Goal: Task Accomplishment & Management: Manage account settings

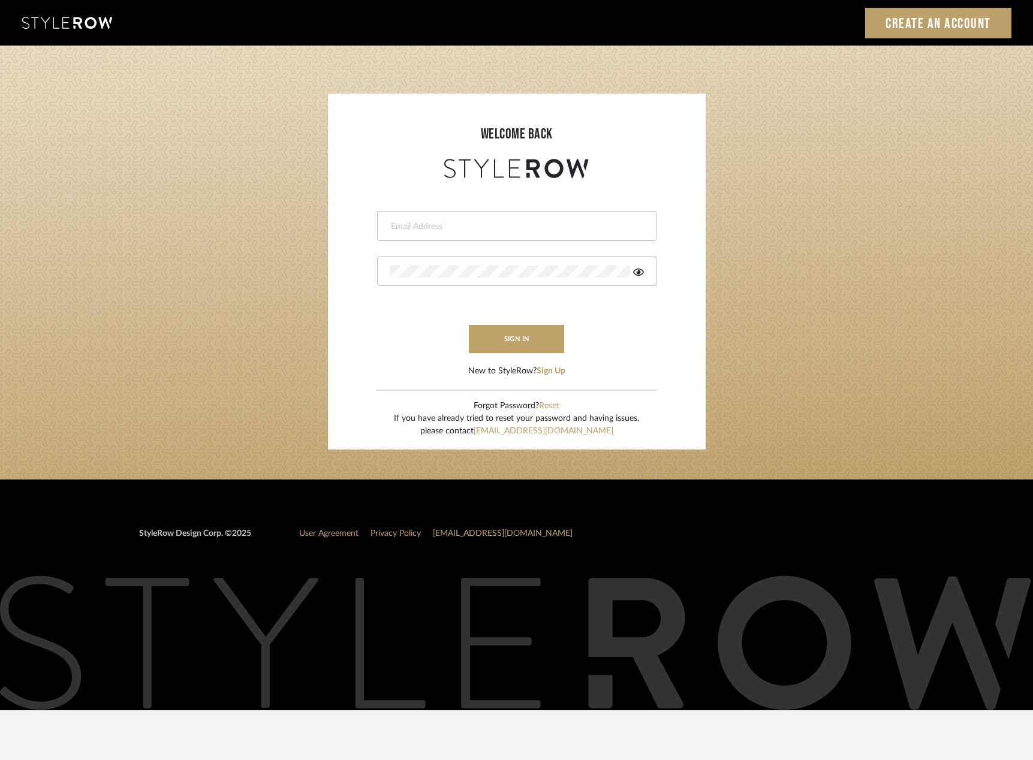
click at [518, 219] on div at bounding box center [516, 226] width 279 height 30
type input "saamiah@studiodb.com"
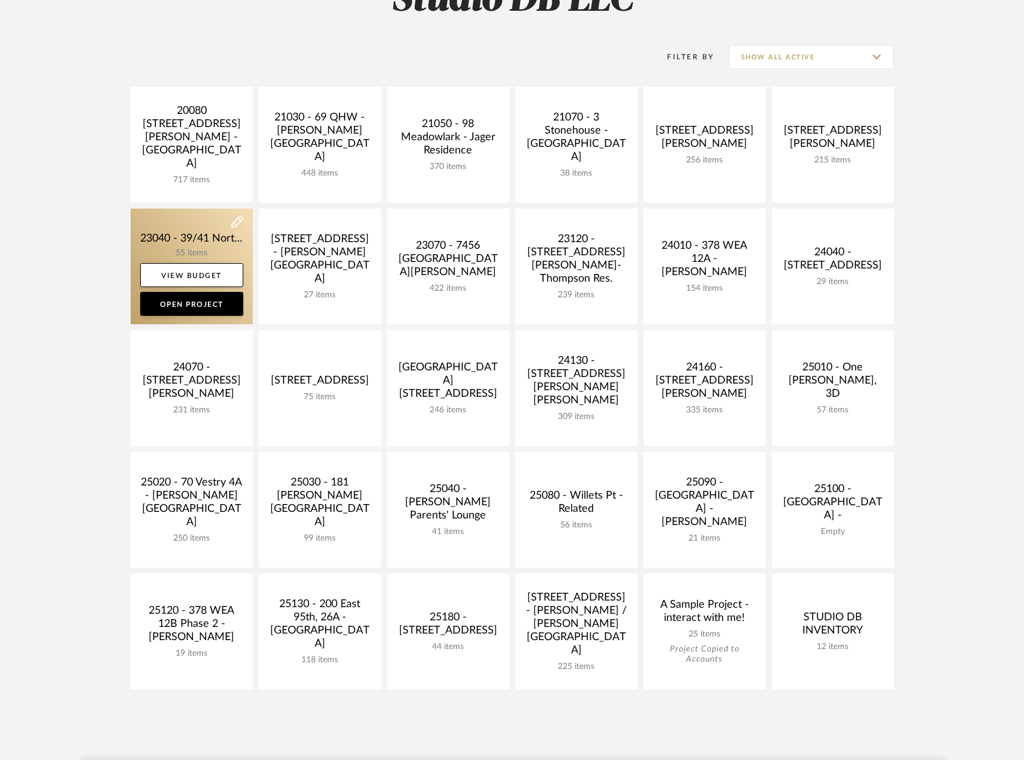
scroll to position [240, 0]
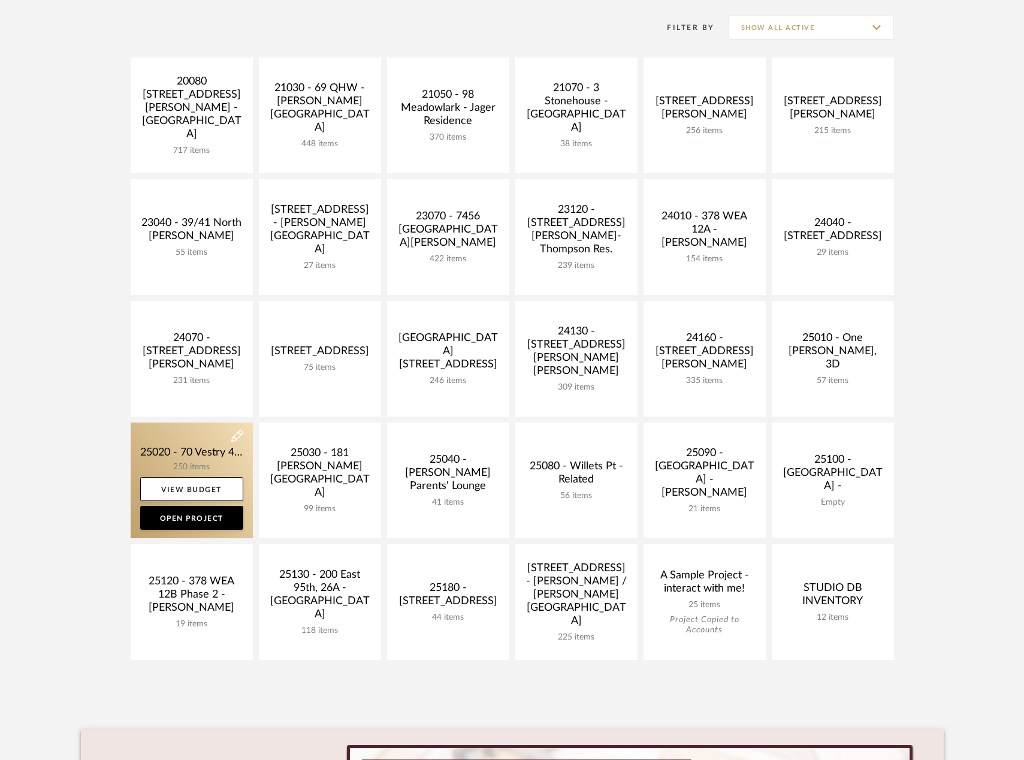
click at [210, 454] on link at bounding box center [192, 481] width 122 height 116
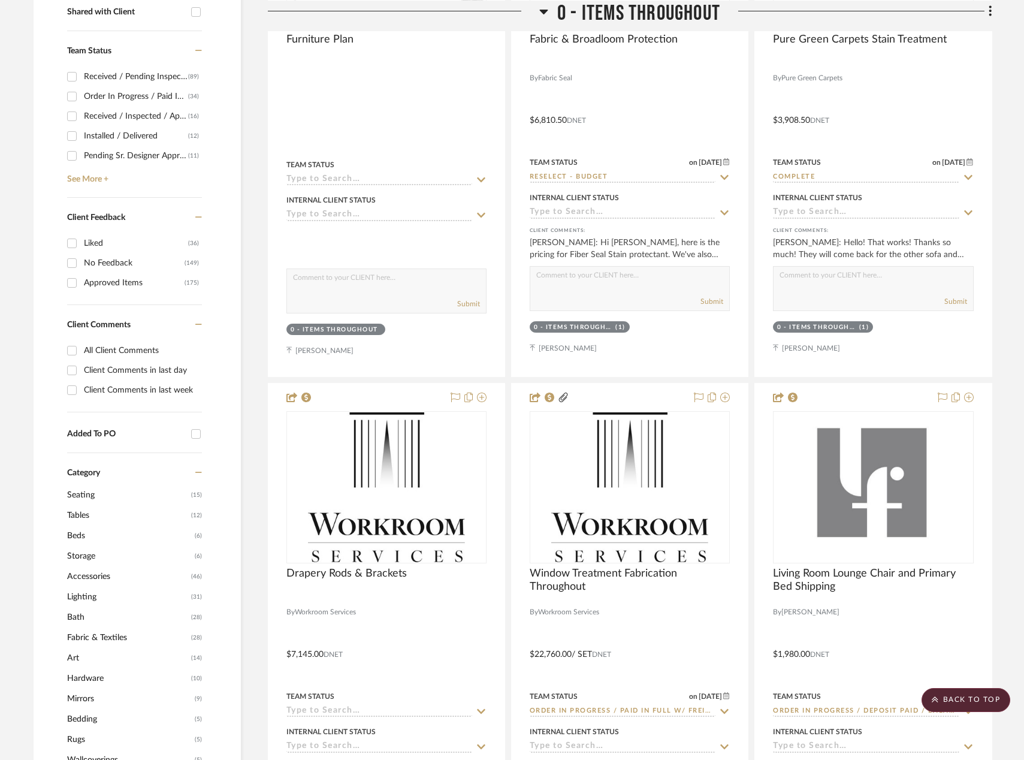
scroll to position [551, 0]
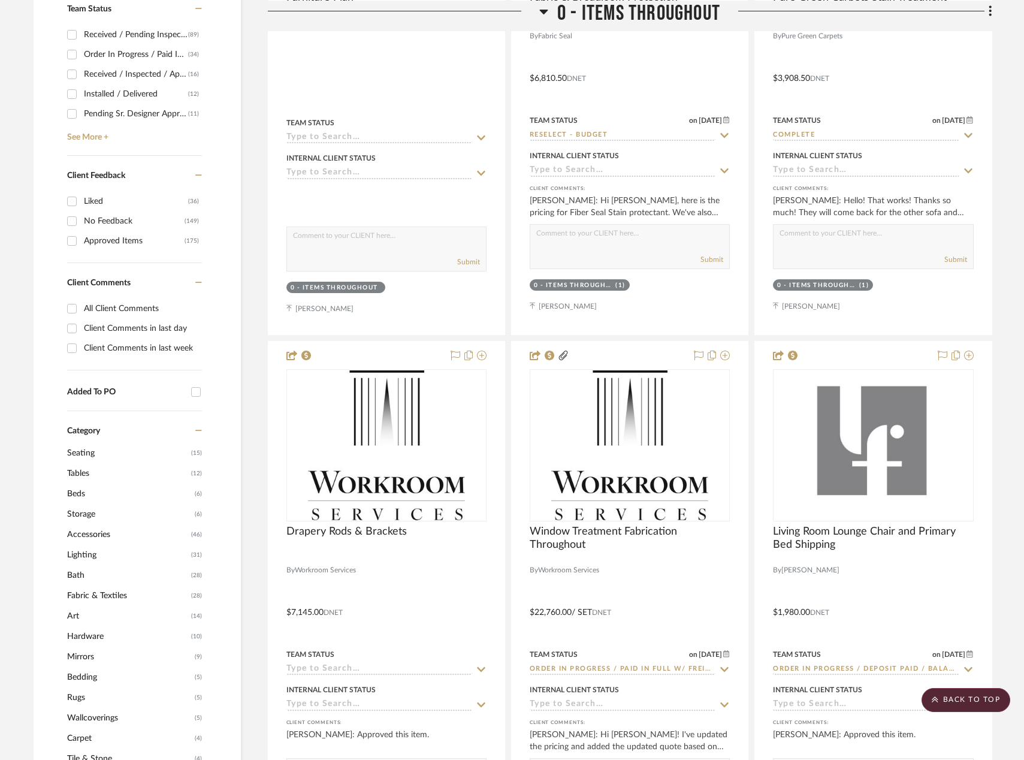
click at [73, 613] on span "Art" at bounding box center [127, 616] width 121 height 20
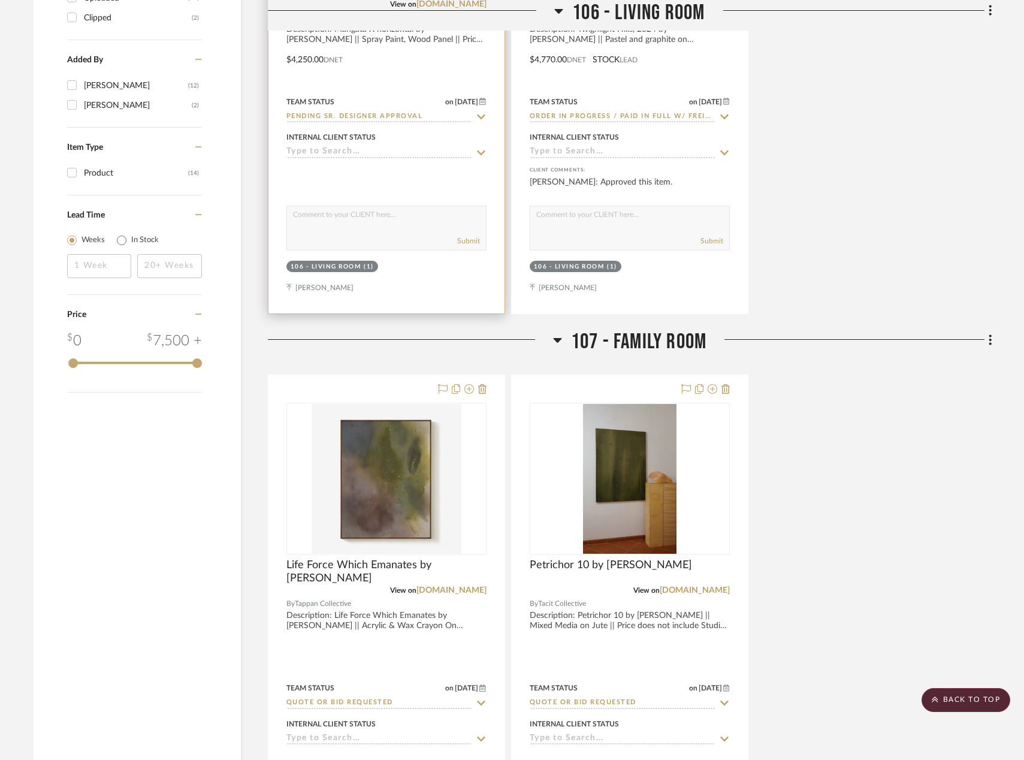
scroll to position [1989, 0]
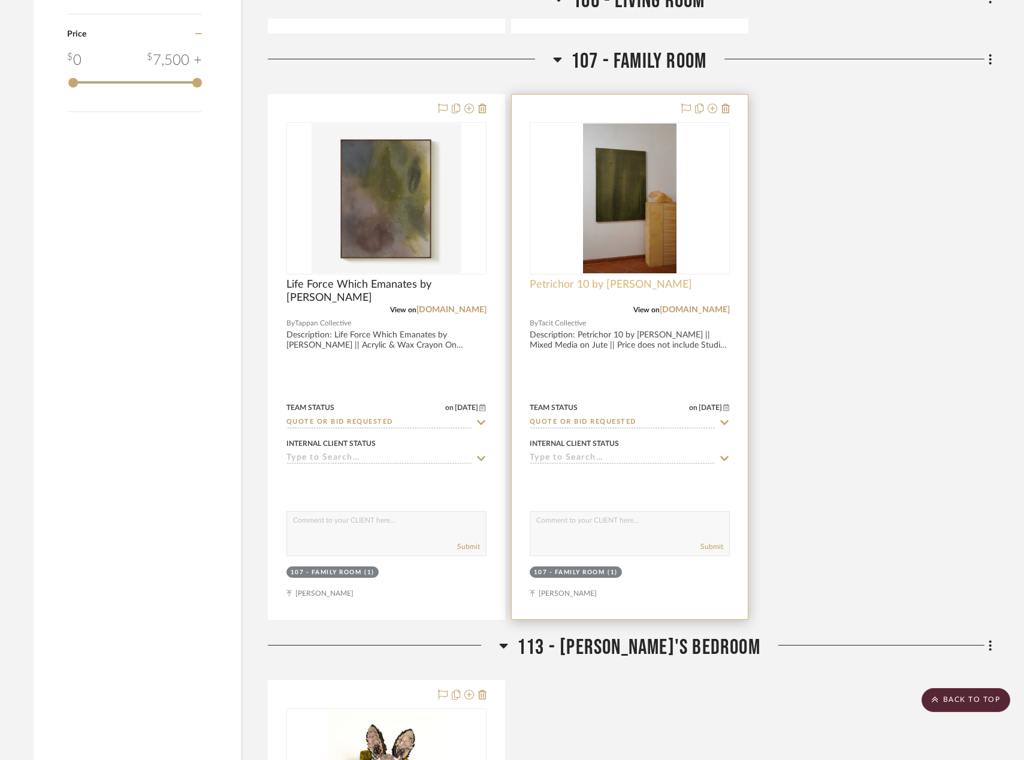
click at [633, 282] on span "Petrichor 10 by Andrea Solaja" at bounding box center [611, 284] width 162 height 13
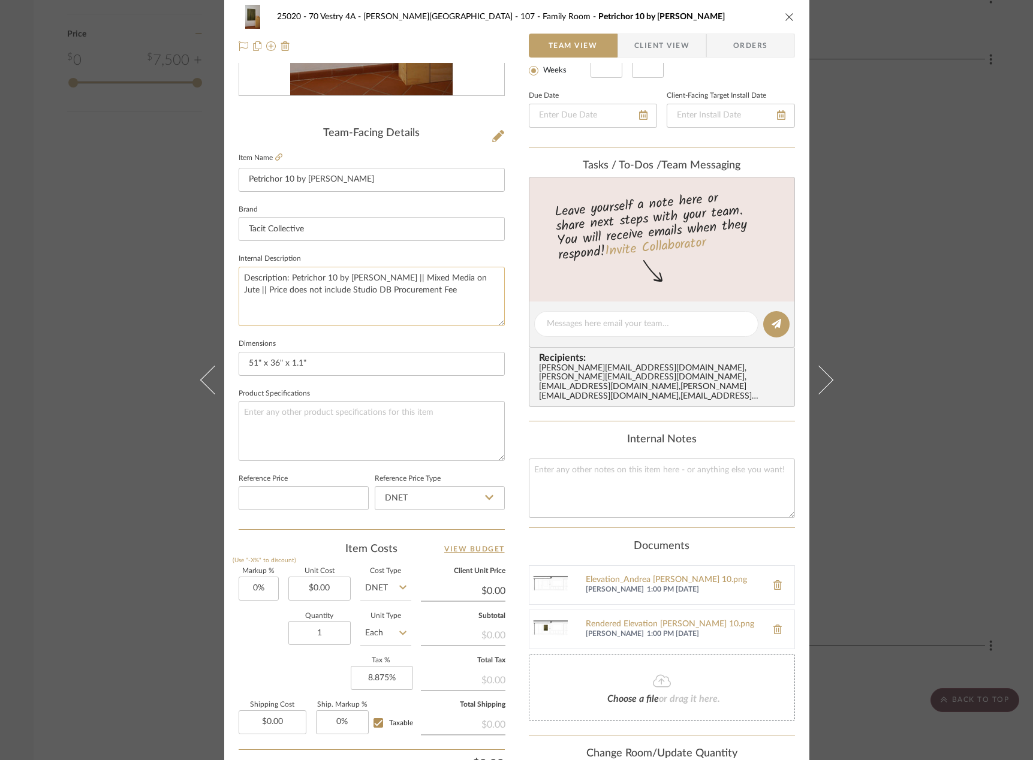
scroll to position [356, 0]
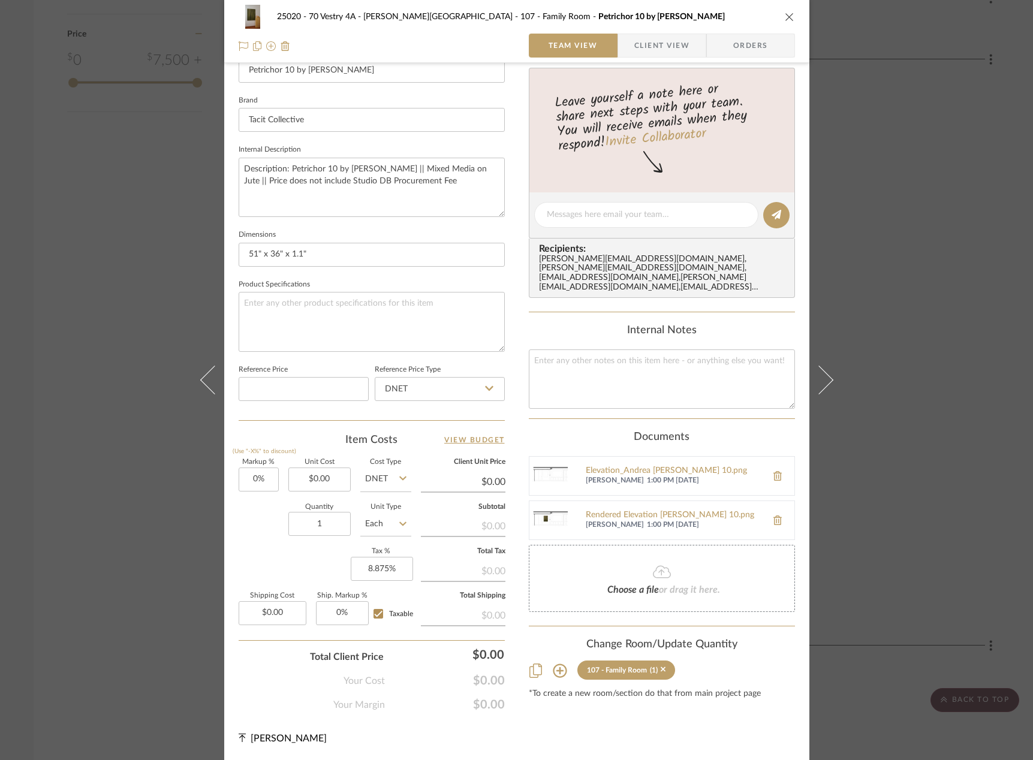
type input "0.00"
click at [465, 477] on input "0.00" at bounding box center [463, 482] width 85 height 18
type input "0.00"
type input "$0.00"
click at [325, 483] on input "0.00" at bounding box center [319, 479] width 62 height 24
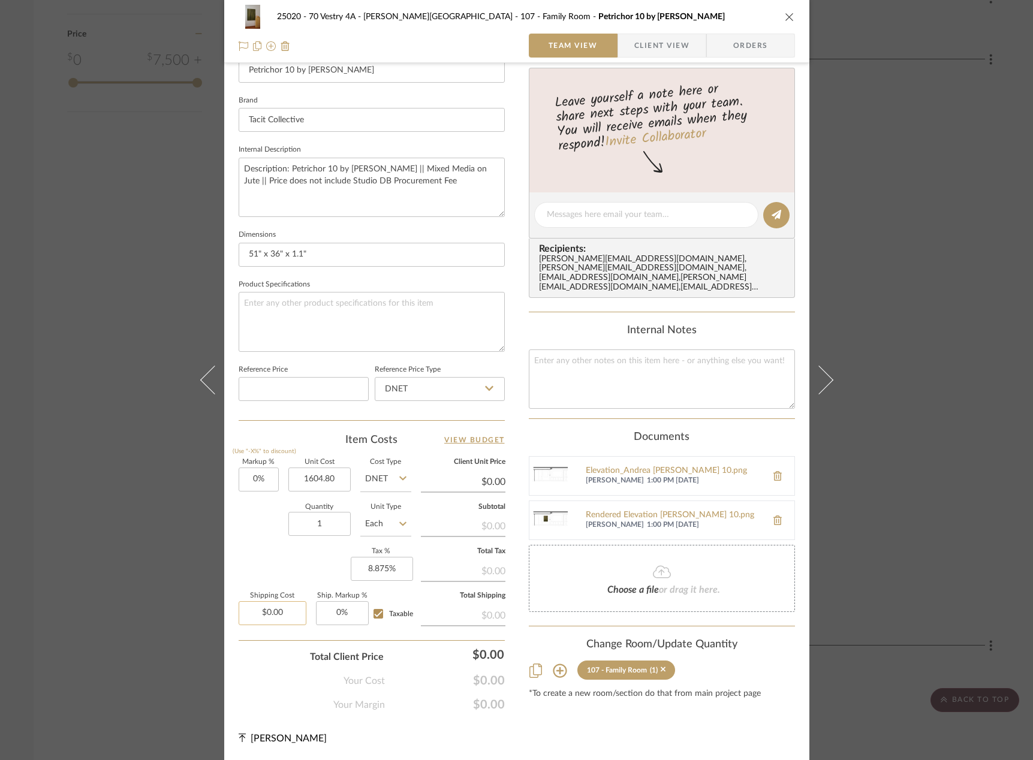
type input "$1,604.80"
type input "0.00"
click at [279, 605] on input "0.00" at bounding box center [273, 613] width 68 height 24
type input "$1,604.80"
type input "$282.22"
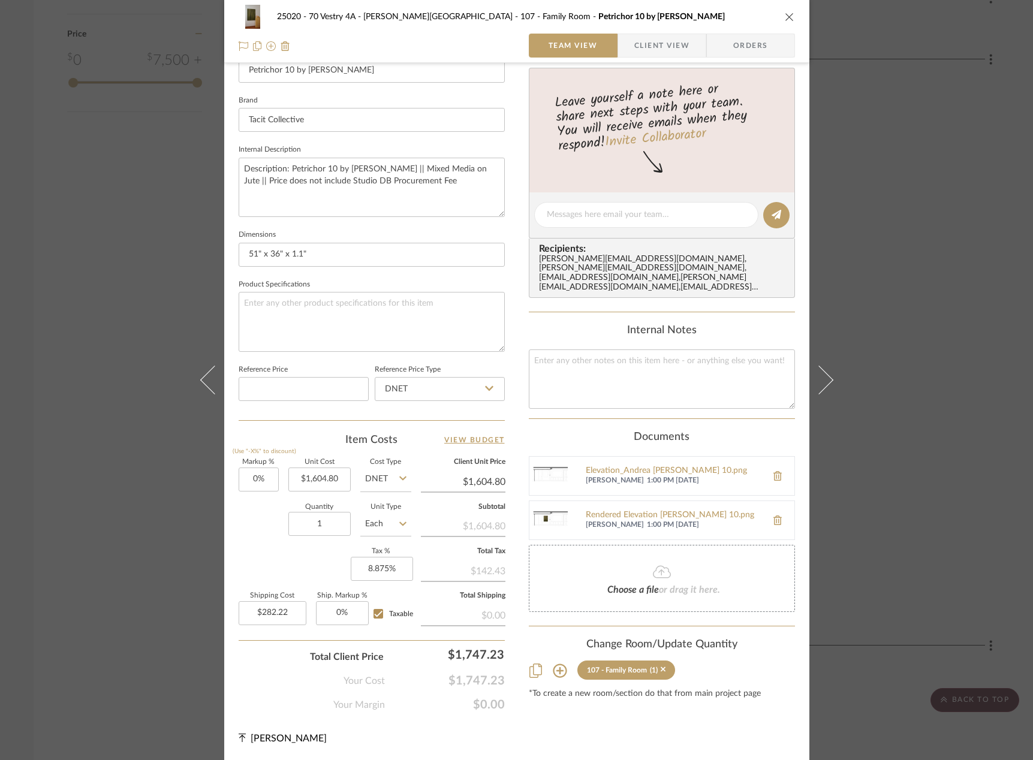
click at [521, 411] on div "25020 - 70 Vestry 4A - Grant-Stanleigh 107 - Family Room Petrichor 10 by Andrea…" at bounding box center [516, 206] width 585 height 1107
click at [376, 617] on input "Taxable" at bounding box center [378, 613] width 19 height 19
checkbox input "false"
click at [376, 617] on input "Taxable" at bounding box center [378, 613] width 19 height 19
checkbox input "true"
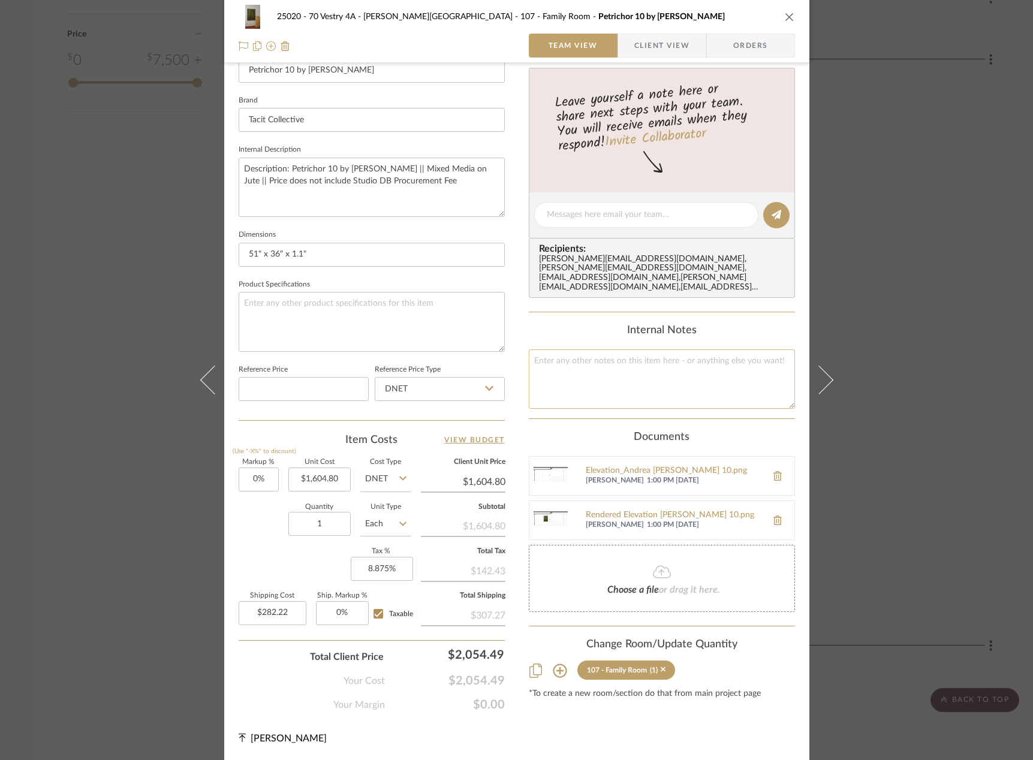
click at [621, 356] on textarea at bounding box center [662, 378] width 266 height 59
click at [628, 218] on textarea at bounding box center [646, 215] width 199 height 13
type textarea "On hold till October 8th"
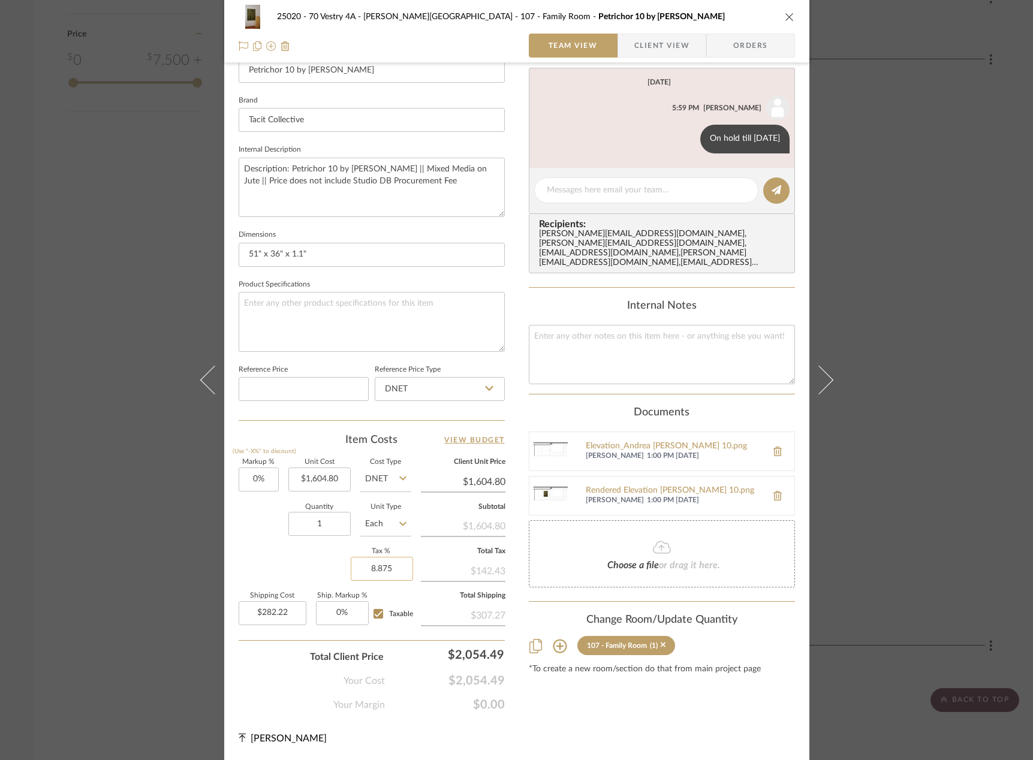
click at [387, 568] on input "8.875" at bounding box center [382, 569] width 62 height 24
type input "0%"
click at [225, 565] on div "25020 - 70 Vestry 4A - Grant-Stanleigh 107 - Family Room Petrichor 10 by Andrea…" at bounding box center [516, 206] width 585 height 1107
type input "0"
click at [378, 566] on input "0" at bounding box center [382, 569] width 62 height 24
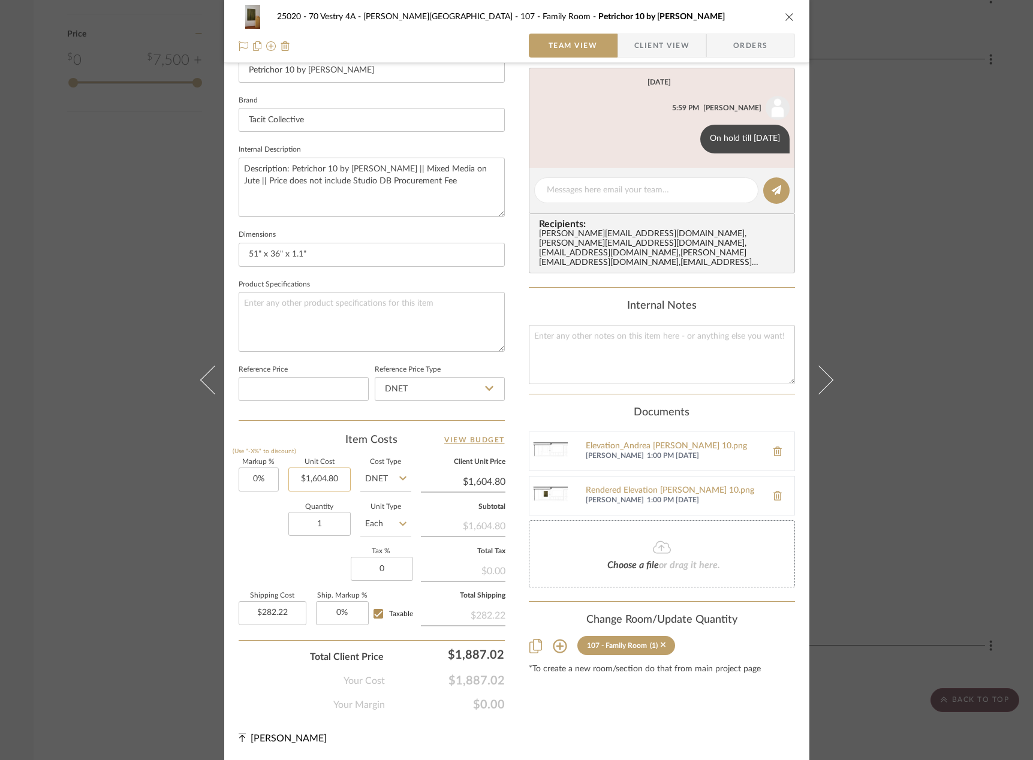
type input "1604.80"
type input "0%"
click at [332, 479] on input "1604.80" at bounding box center [319, 479] width 62 height 24
type input "$1,604.80"
click at [555, 699] on div "Content here copies to Client View - confirm visibility there. Show in Client D…" at bounding box center [662, 218] width 266 height 987
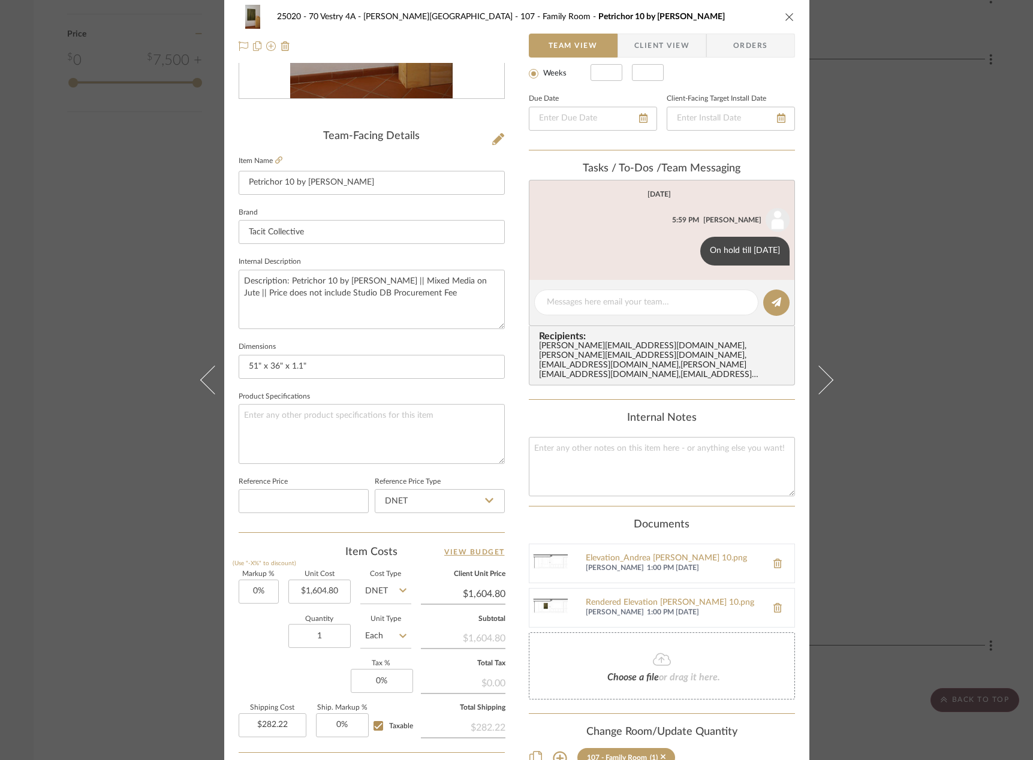
scroll to position [0, 0]
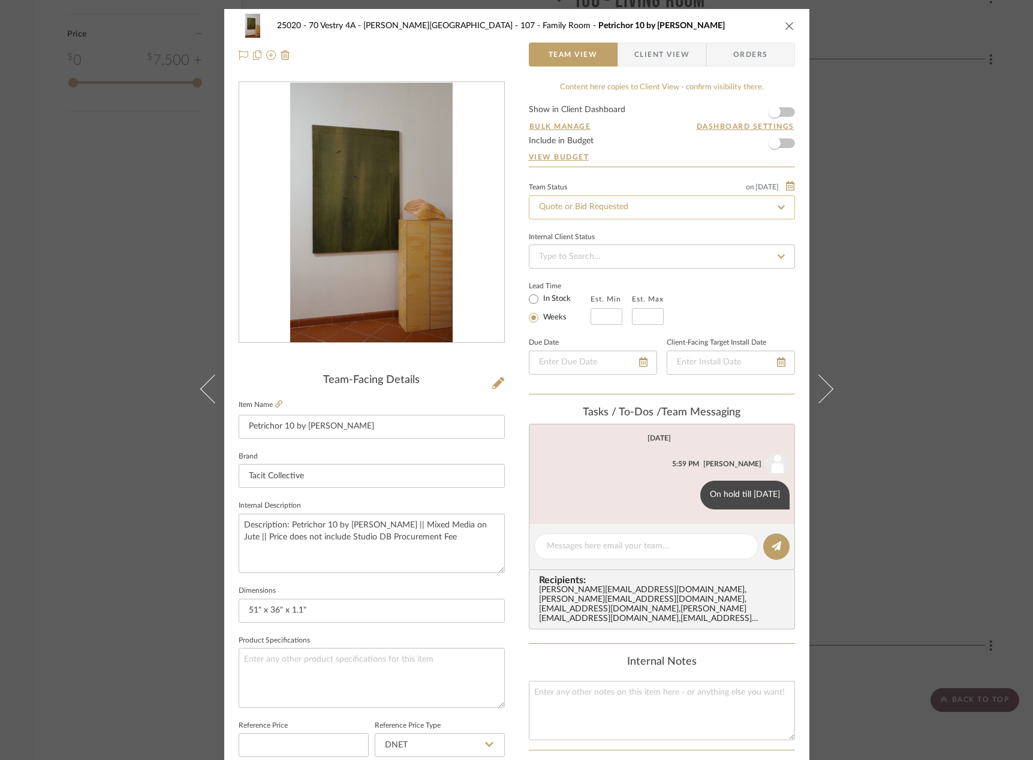
click at [594, 197] on input "Quote or Bid Requested" at bounding box center [662, 207] width 266 height 24
click at [780, 204] on icon at bounding box center [781, 207] width 11 height 8
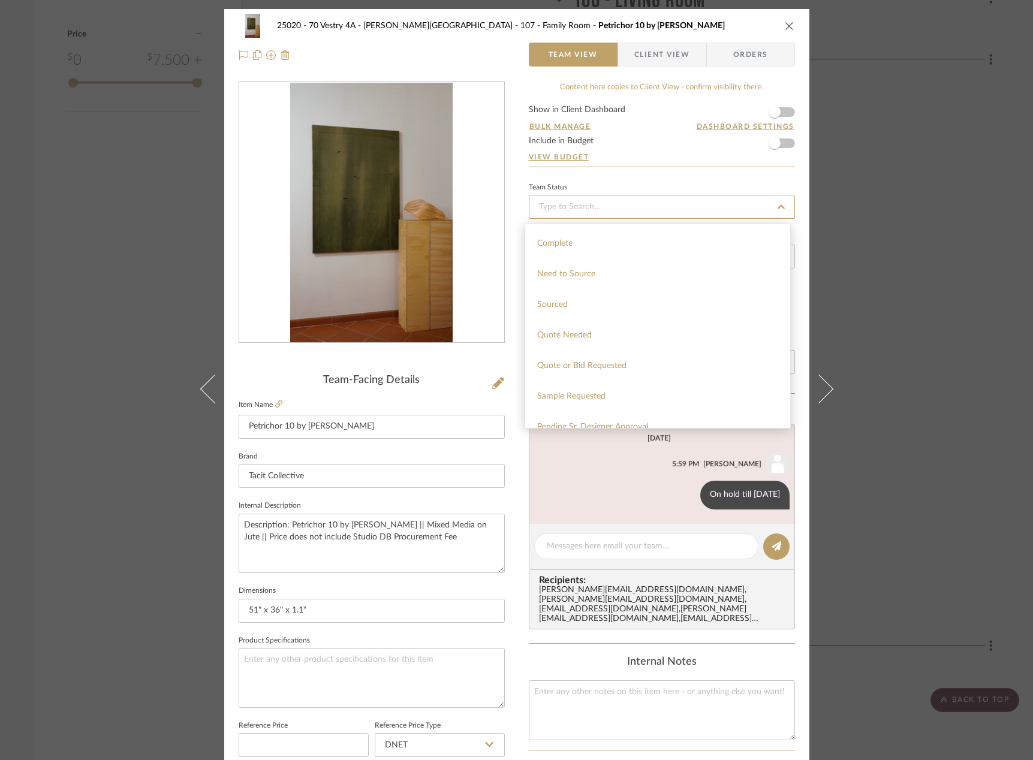
scroll to position [360, 0]
click at [607, 394] on div "Pending Sr. Designer Approval" at bounding box center [657, 399] width 265 height 31
type input "10/6/2025"
type input "Pending Sr. Designer Approval"
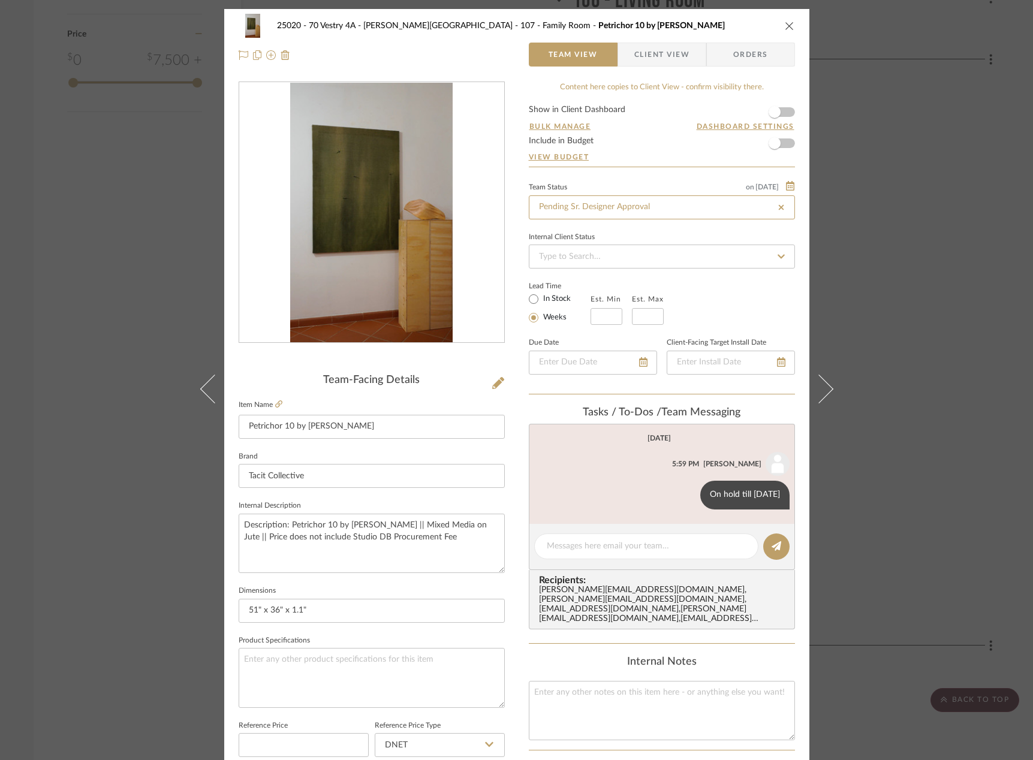
type input "Pending Sr. Designer Approval"
click at [915, 191] on div "25020 - 70 Vestry 4A - Grant-Stanleigh 107 - Family Room Petrichor 10 by Andrea…" at bounding box center [516, 380] width 1033 height 760
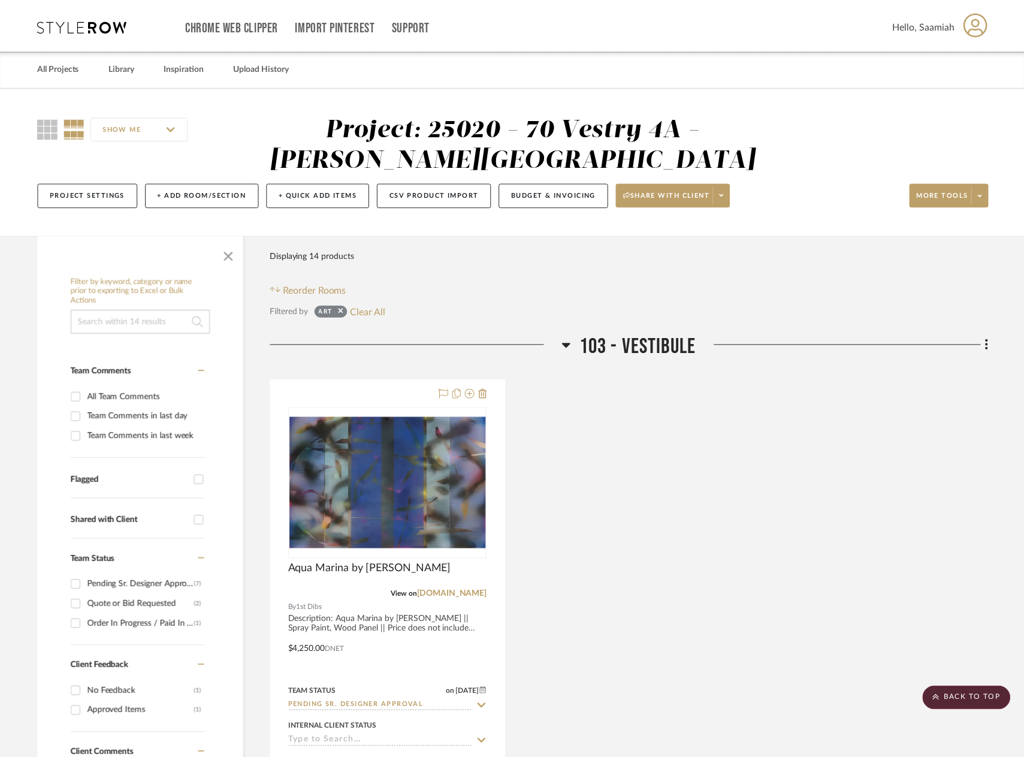
scroll to position [1989, 0]
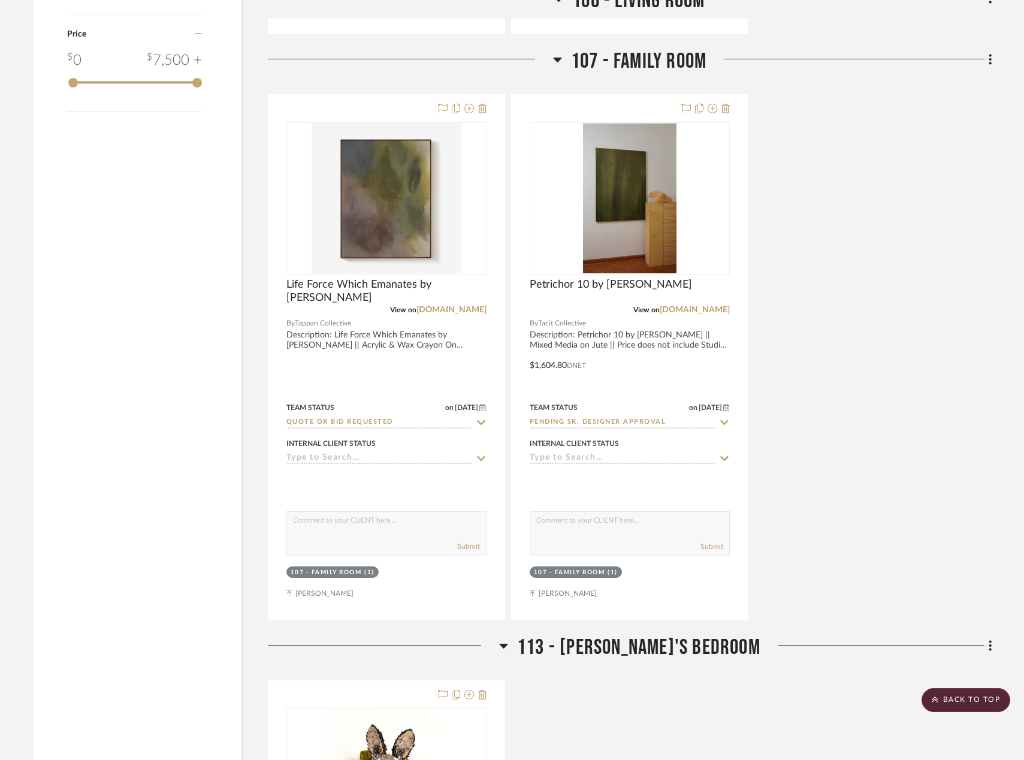
drag, startPoint x: 257, startPoint y: 552, endPoint x: 130, endPoint y: 165, distance: 407.5
click at [176, 246] on aside "Filter by keyword, category or name prior to exporting to Excel or Bulk Actions…" at bounding box center [151, 310] width 234 height 4128
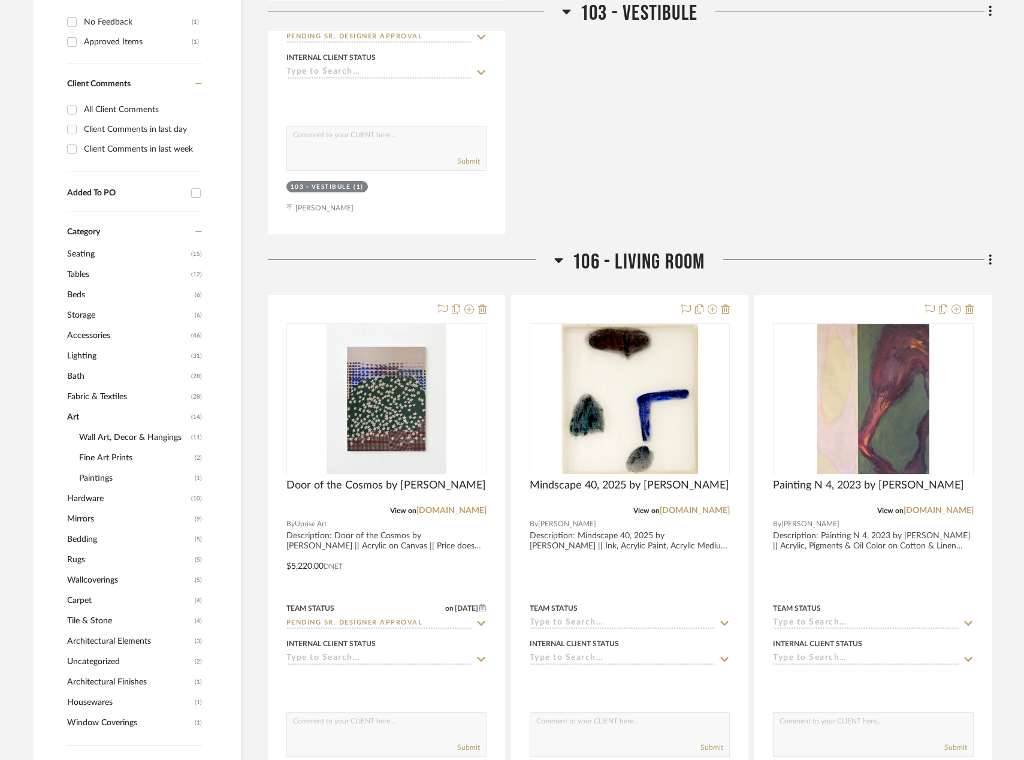
scroll to position [0, 0]
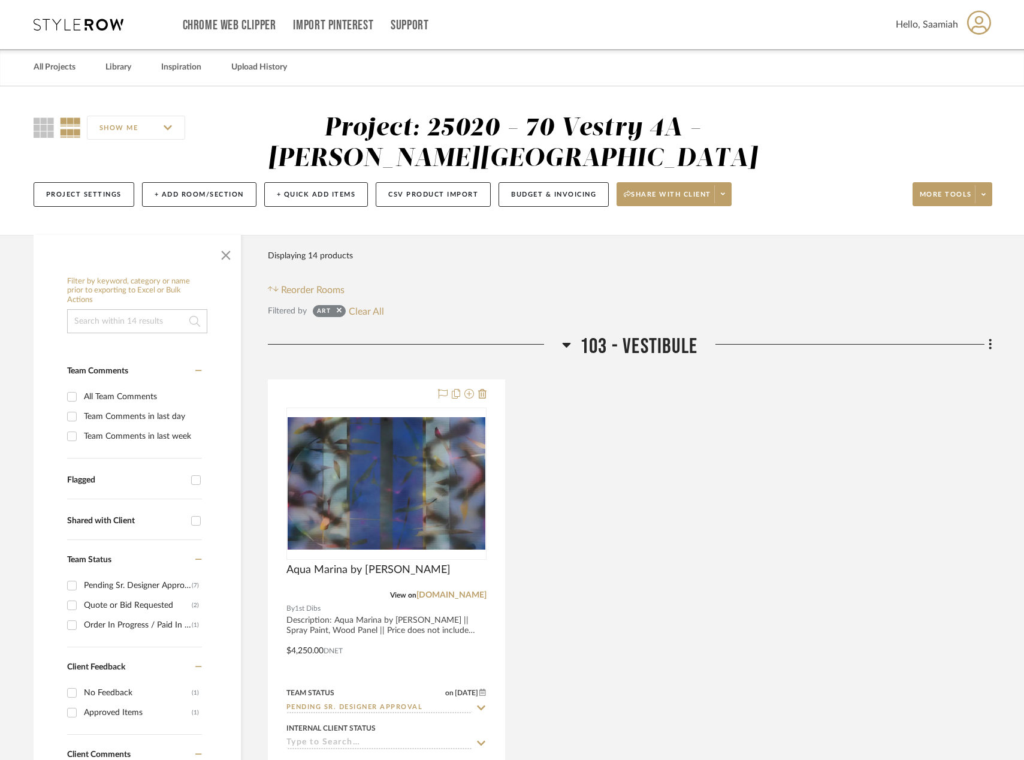
click at [431, 306] on div "Filtered by Art Clear All" at bounding box center [630, 311] width 725 height 16
